Goal: Communication & Community: Answer question/provide support

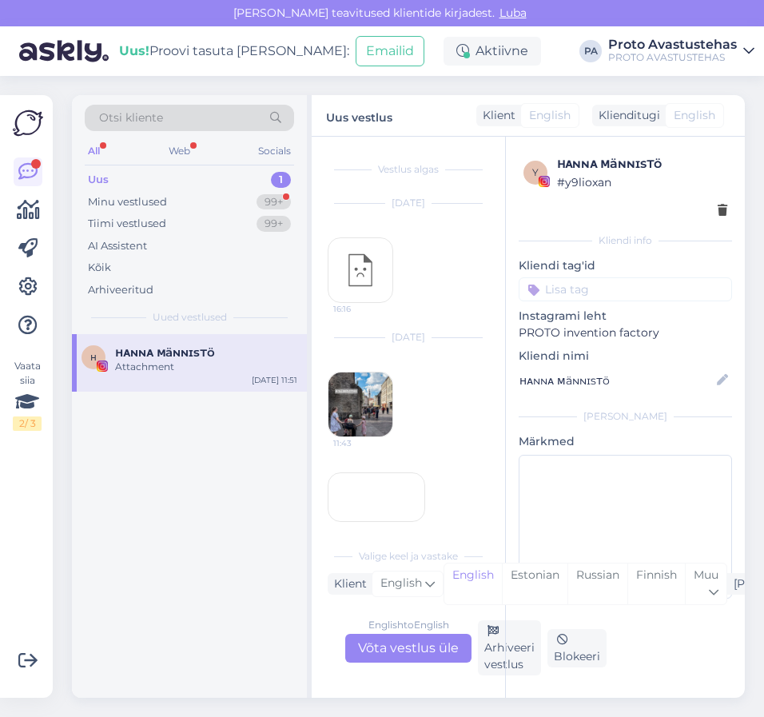
scroll to position [134, 0]
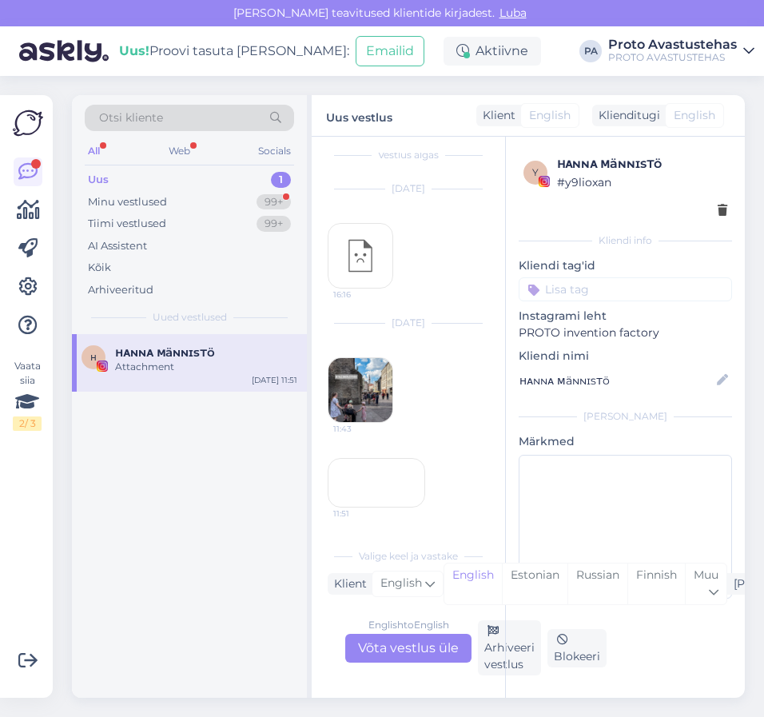
click at [127, 369] on div "Attachment" at bounding box center [206, 367] width 182 height 14
click at [139, 201] on div "Minu vestlused" at bounding box center [127, 202] width 79 height 16
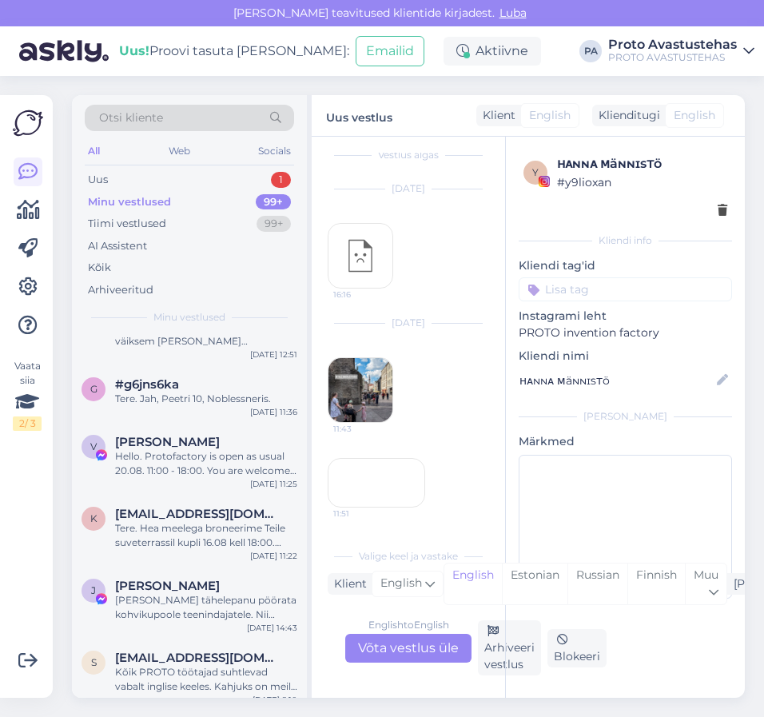
scroll to position [0, 0]
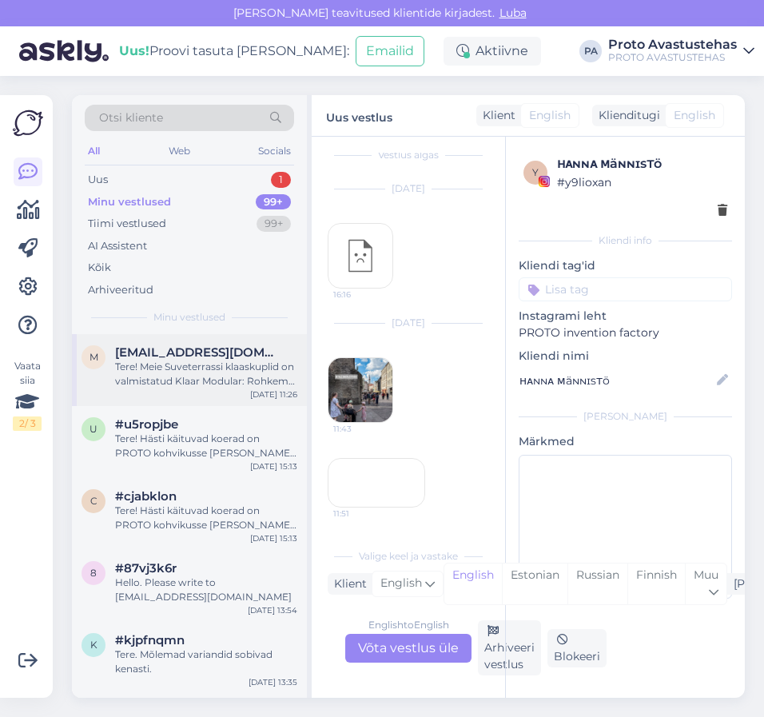
click at [196, 361] on div "Tere! Meie Suveterrassi klaaskuplid on valmistatud Klaar Modular: Rohkem infot …" at bounding box center [206, 374] width 182 height 29
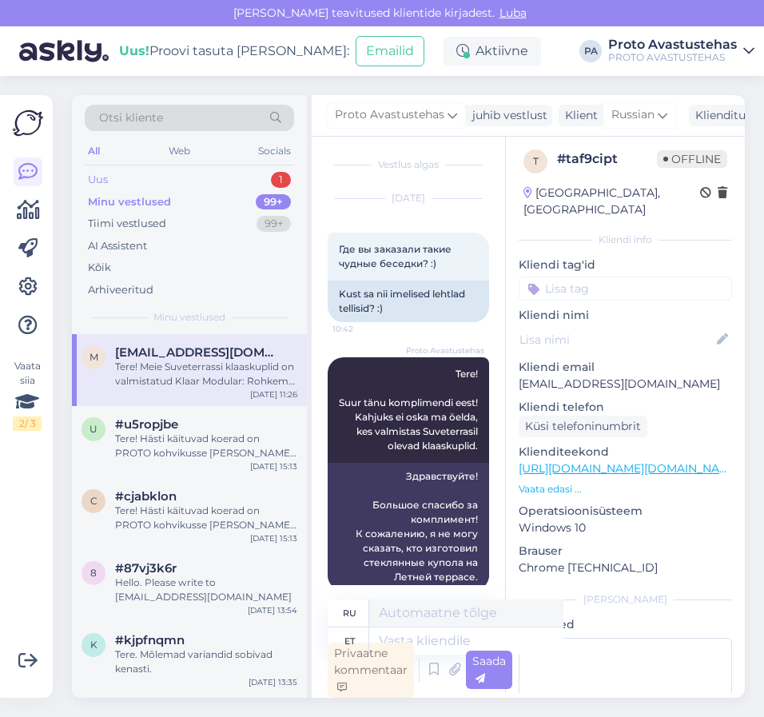
click at [106, 173] on div "Uus" at bounding box center [98, 180] width 20 height 16
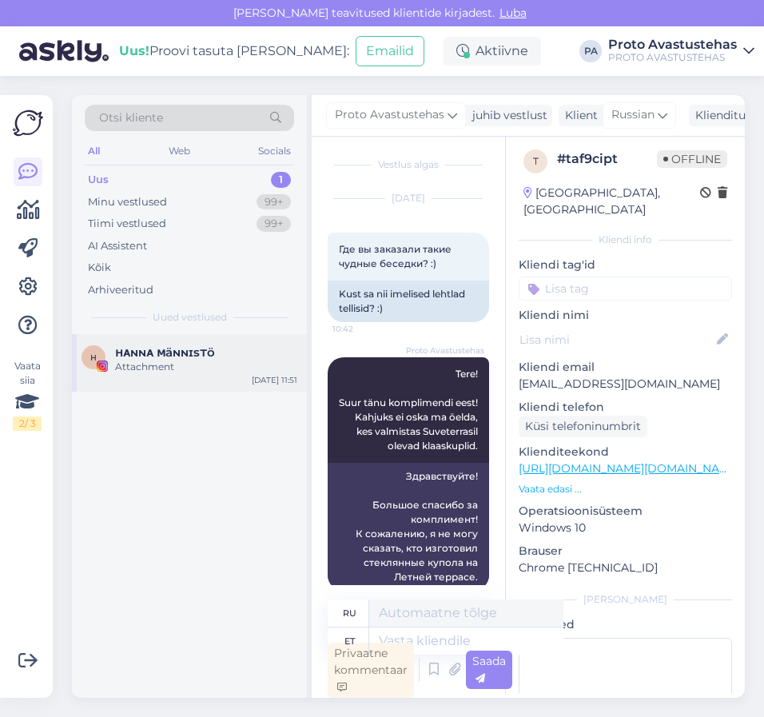
click at [188, 352] on span "ʜᴀɴɴᴀ ᴍäɴɴɪsᴛö" at bounding box center [165, 352] width 100 height 14
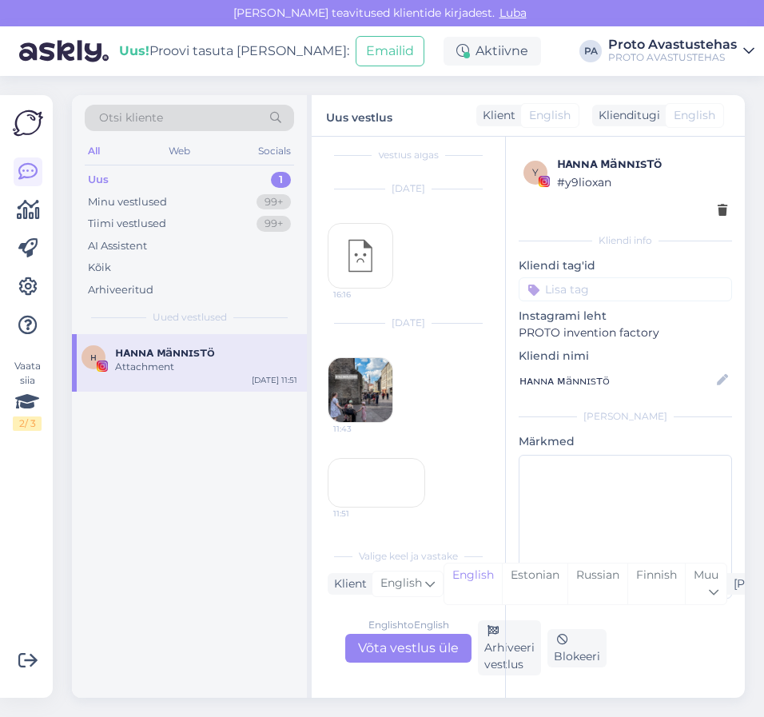
scroll to position [134, 0]
click at [140, 225] on div "Tiimi vestlused" at bounding box center [127, 224] width 78 height 16
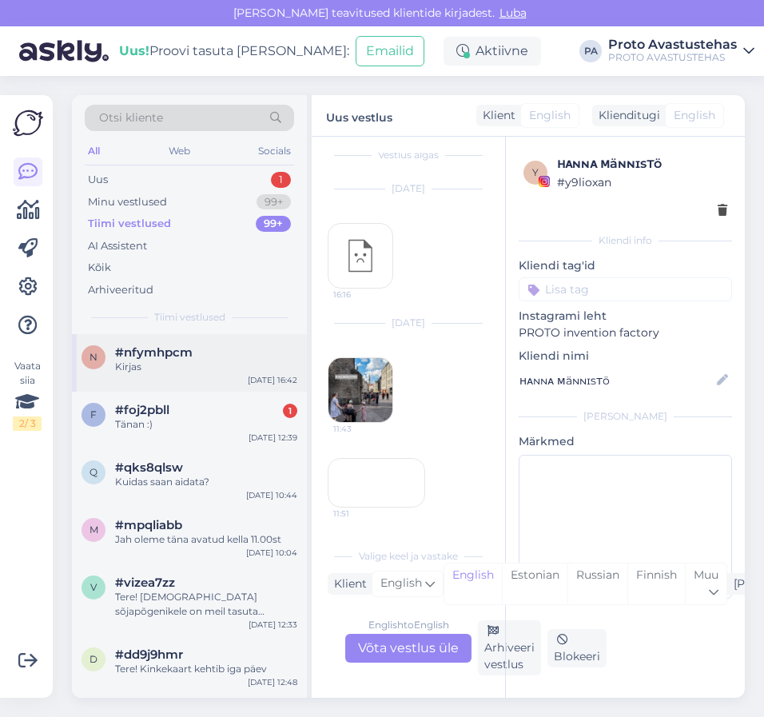
click at [136, 349] on span "#nfymhpcm" at bounding box center [154, 352] width 78 height 14
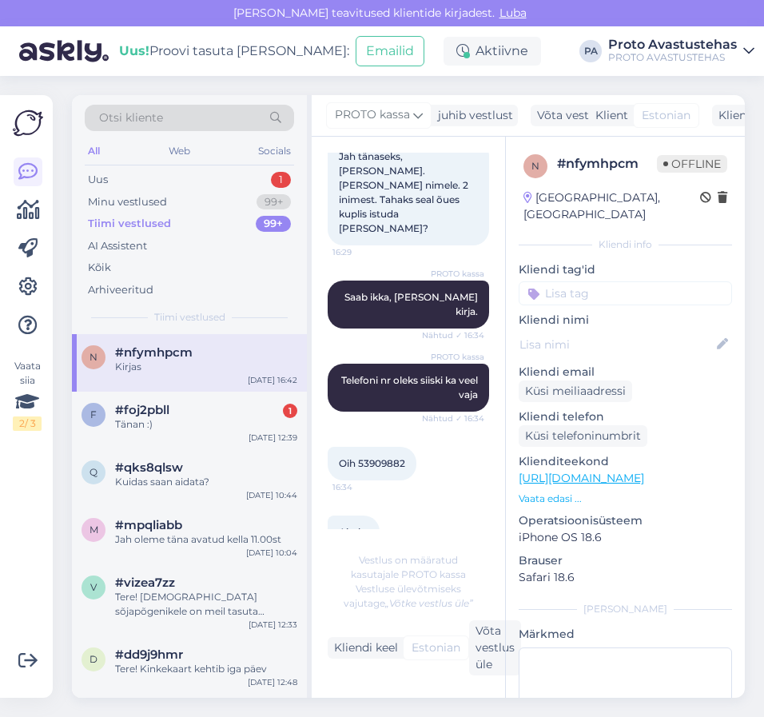
scroll to position [397, 0]
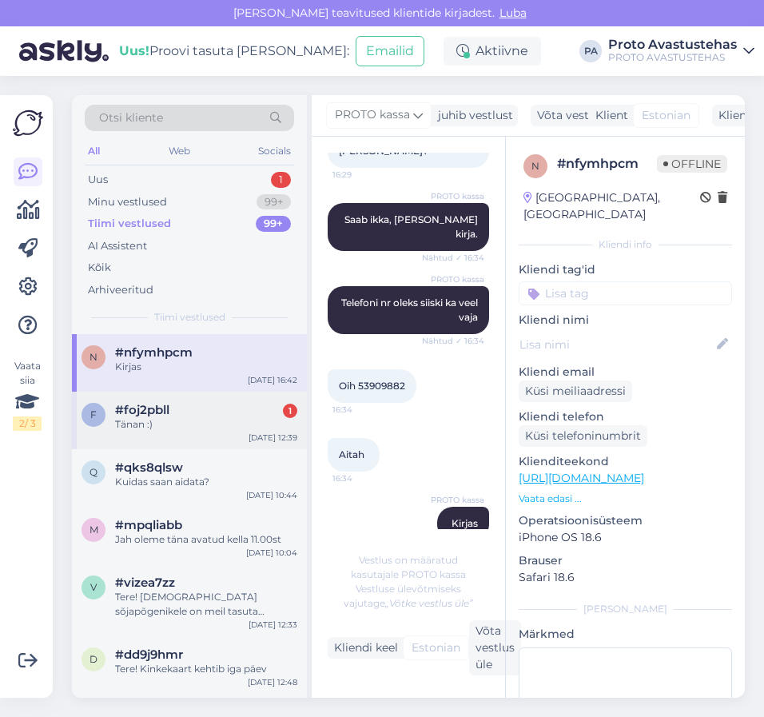
click at [141, 417] on span "#foj2pbll" at bounding box center [142, 410] width 54 height 14
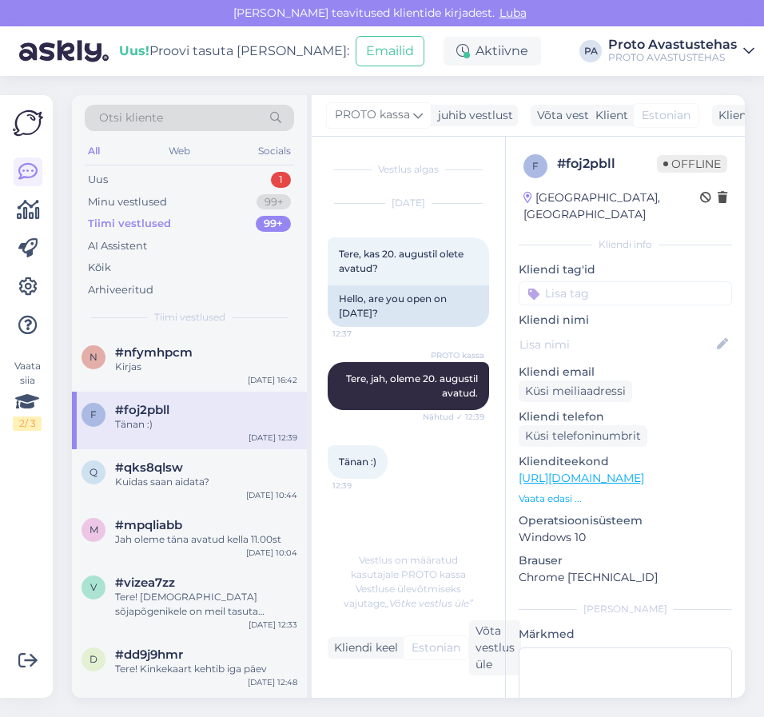
scroll to position [0, 0]
click at [128, 481] on div "Kuidas saan aidata?" at bounding box center [206, 482] width 182 height 14
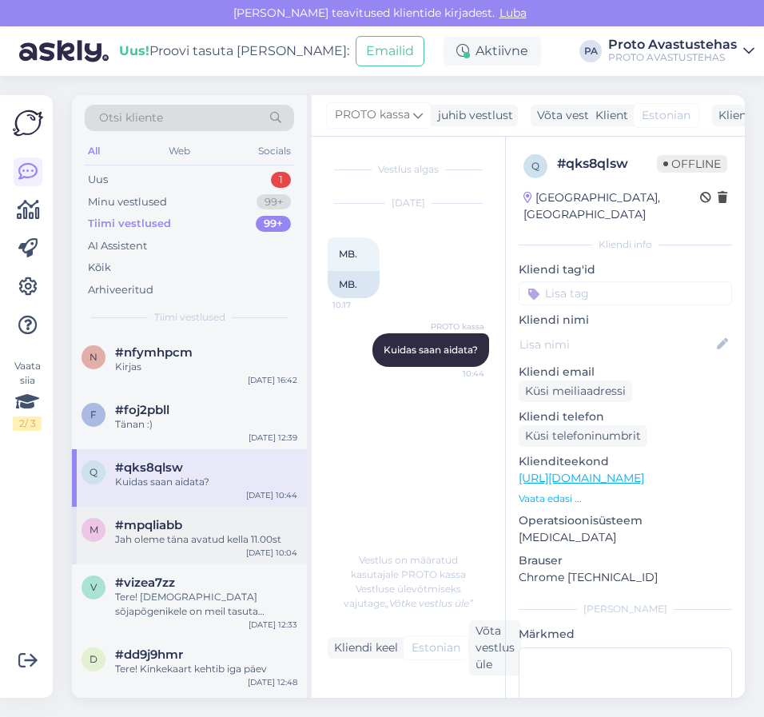
click at [197, 536] on div "Jah oleme täna avatud kella 11.00st" at bounding box center [206, 539] width 182 height 14
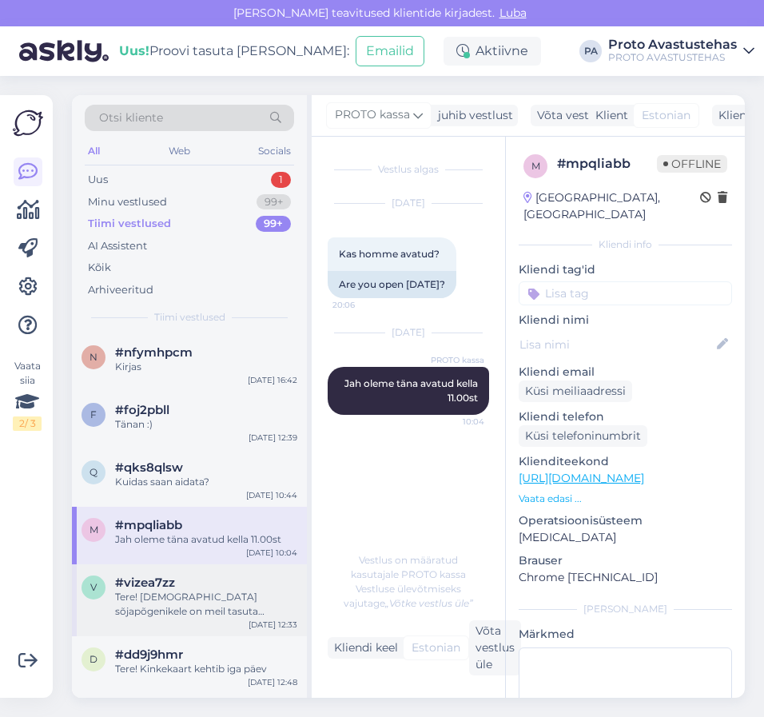
click at [181, 600] on div "Tere! [DEMOGRAPHIC_DATA] sõjapõgenikele on meil tasuta sissepääs tööpäevadel." at bounding box center [206, 604] width 182 height 29
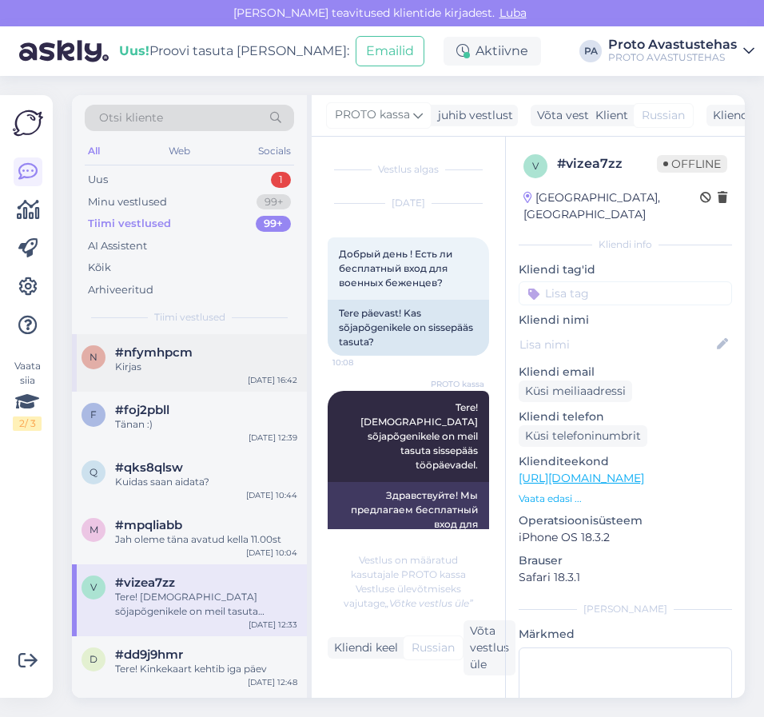
click at [138, 357] on span "#nfymhpcm" at bounding box center [154, 352] width 78 height 14
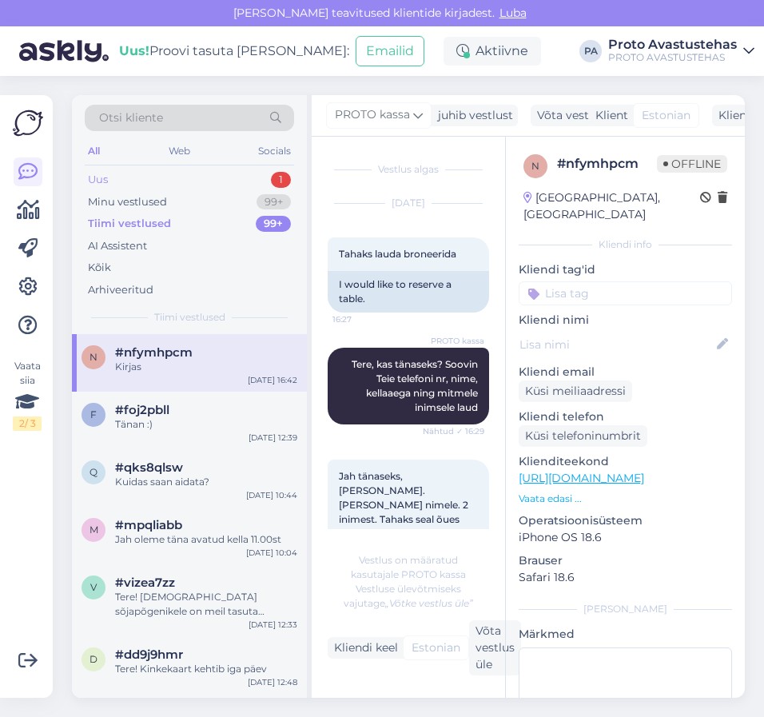
click at [90, 168] on div "Otsi kliente All Web Socials Uus 1 Minu vestlused 99+ Tiimi vestlused 99+ AI As…" at bounding box center [189, 214] width 235 height 239
click at [99, 173] on div "Uus" at bounding box center [98, 180] width 20 height 16
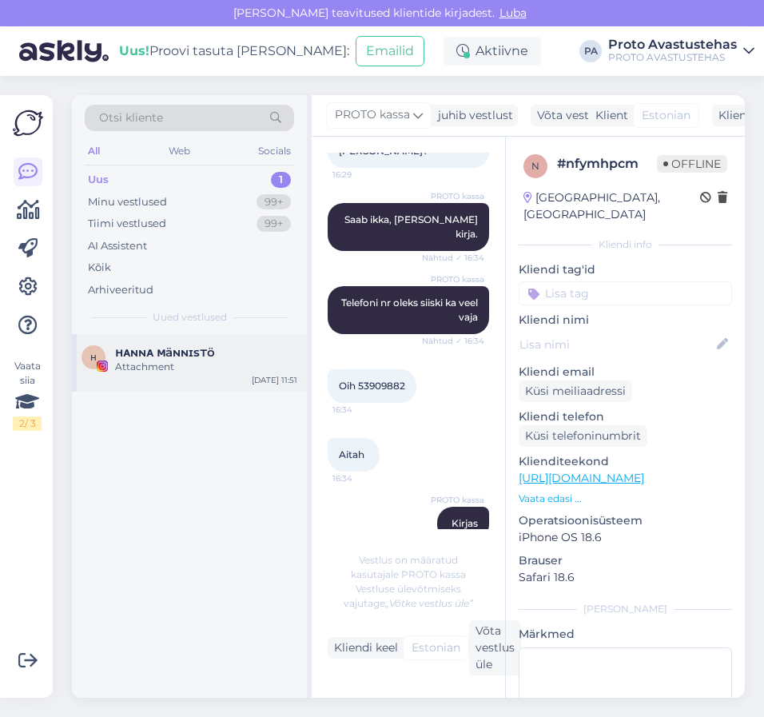
click at [152, 361] on div "Attachment" at bounding box center [206, 367] width 182 height 14
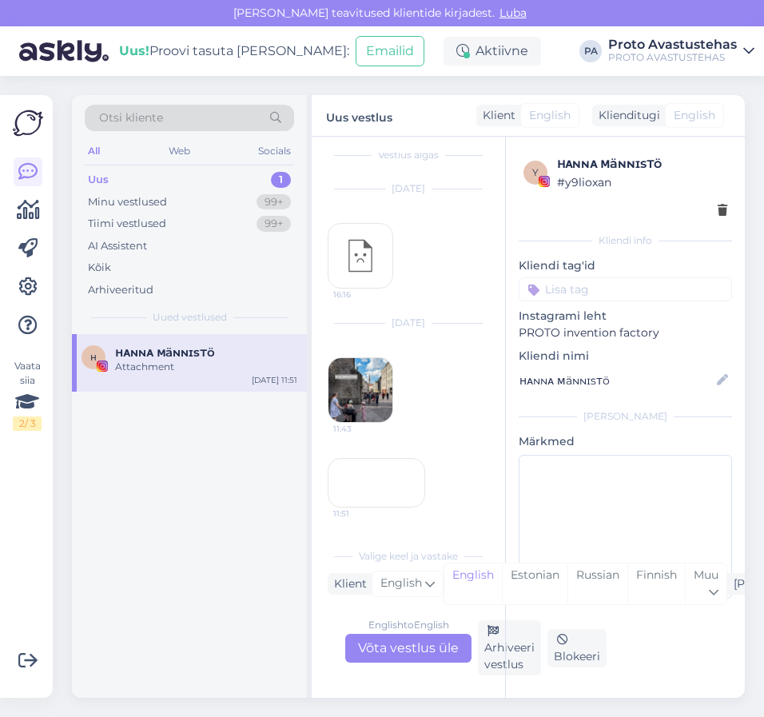
scroll to position [134, 0]
